Goal: Information Seeking & Learning: Learn about a topic

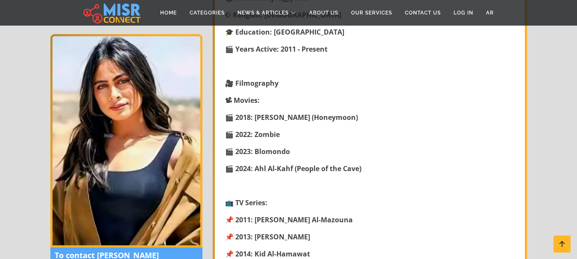
scroll to position [385, 0]
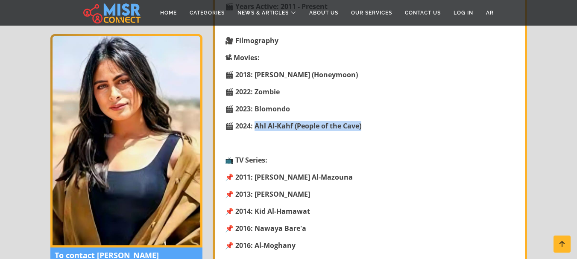
drag, startPoint x: 369, startPoint y: 124, endPoint x: 257, endPoint y: 130, distance: 112.2
click at [257, 130] on p "🎬 2024: Ahl Al-Kahf (People of the Cave)" at bounding box center [371, 126] width 292 height 10
drag, startPoint x: 270, startPoint y: 124, endPoint x: 304, endPoint y: 115, distance: 35.4
drag, startPoint x: 373, startPoint y: 129, endPoint x: 223, endPoint y: 131, distance: 149.6
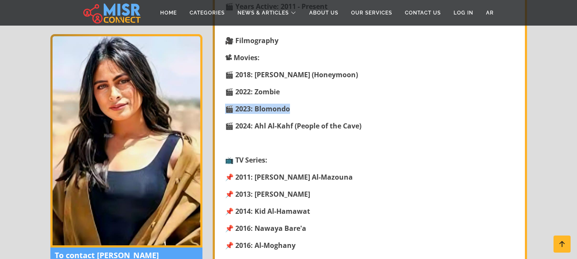
drag, startPoint x: 297, startPoint y: 109, endPoint x: 226, endPoint y: 107, distance: 71.4
click at [226, 107] on p "🎬 2023: Blomondo" at bounding box center [371, 109] width 292 height 10
drag, startPoint x: 259, startPoint y: 90, endPoint x: 218, endPoint y: 88, distance: 41.9
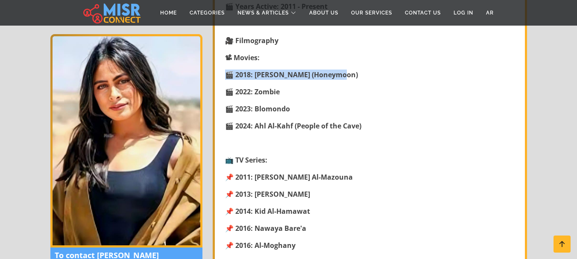
drag, startPoint x: 347, startPoint y: 73, endPoint x: 219, endPoint y: 76, distance: 127.8
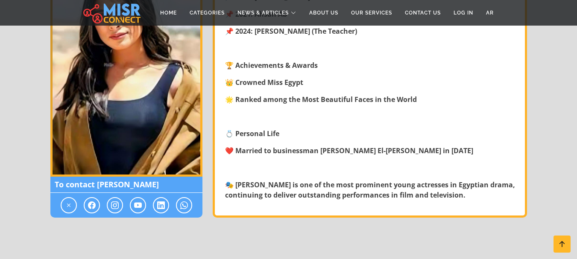
scroll to position [940, 0]
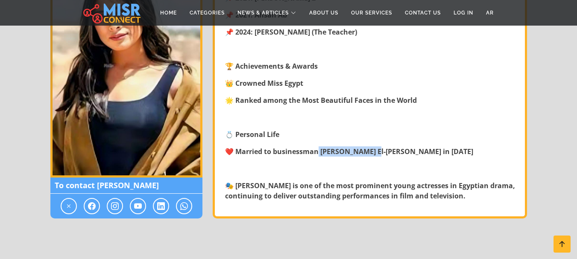
drag, startPoint x: 382, startPoint y: 150, endPoint x: 319, endPoint y: 152, distance: 62.5
click at [319, 152] on strong "❤️ Married to businessman [PERSON_NAME] El-[PERSON_NAME] in [DATE]" at bounding box center [349, 151] width 248 height 9
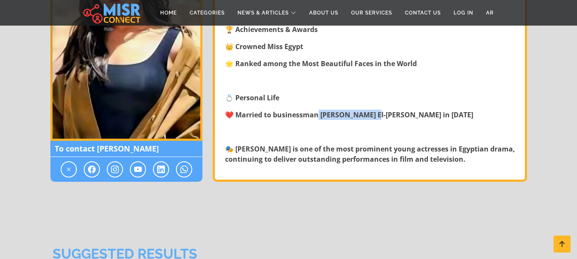
scroll to position [983, 0]
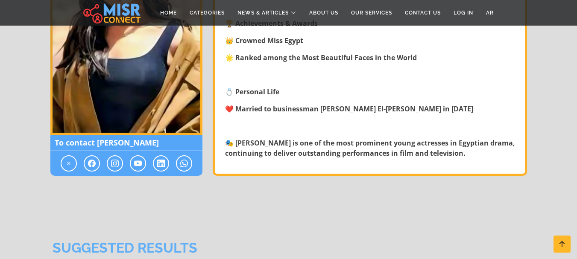
click at [356, 122] on p at bounding box center [371, 126] width 292 height 10
drag, startPoint x: 383, startPoint y: 108, endPoint x: 274, endPoint y: 113, distance: 109.1
click at [274, 113] on strong "❤️ Married to businessman [PERSON_NAME] El-[PERSON_NAME] in [DATE]" at bounding box center [349, 108] width 248 height 9
drag, startPoint x: 111, startPoint y: 162, endPoint x: 89, endPoint y: 189, distance: 35.0
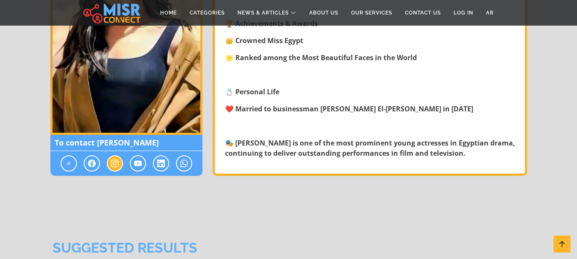
click at [117, 162] on icon at bounding box center [115, 164] width 8 height 10
click at [117, 168] on icon at bounding box center [115, 164] width 8 height 10
click at [91, 166] on icon at bounding box center [92, 164] width 8 height 10
click at [65, 164] on icon at bounding box center [69, 164] width 8 height 10
click at [165, 166] on icon at bounding box center [161, 164] width 8 height 10
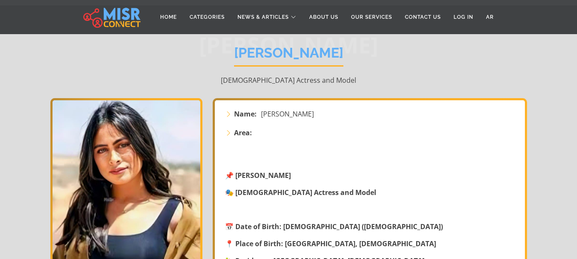
scroll to position [0, 0]
